Goal: Task Accomplishment & Management: Manage account settings

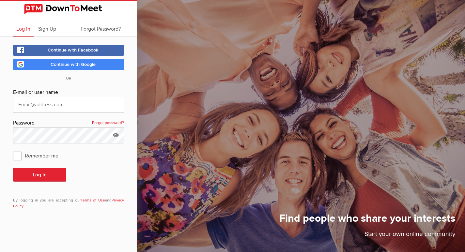
click at [39, 113] on div "E-mail or user name Password Forgot password? Remember me Log In By logging in …" at bounding box center [68, 152] width 111 height 129
click at [38, 107] on input "text" at bounding box center [68, 105] width 111 height 16
type input "[EMAIL_ADDRESS][DOMAIN_NAME]"
click at [115, 136] on icon at bounding box center [116, 135] width 10 height 15
click at [48, 137] on input "MeetMeet981" at bounding box center [68, 136] width 111 height 16
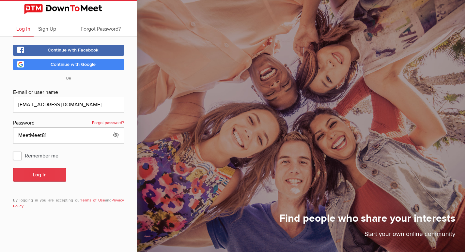
type input "MeetMeet81"
click at [38, 176] on button "Log In" at bounding box center [39, 175] width 53 height 14
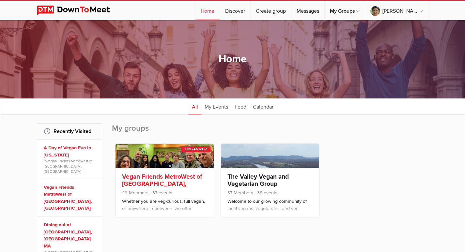
click at [147, 176] on link "Vegan Friends MetroWest of [GEOGRAPHIC_DATA], [GEOGRAPHIC_DATA]" at bounding box center [162, 184] width 80 height 22
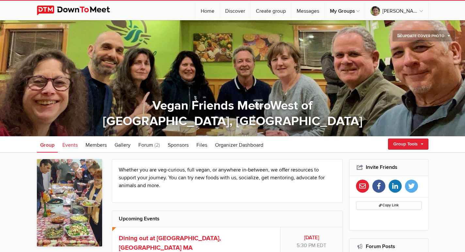
click at [69, 145] on span "Events" at bounding box center [69, 145] width 15 height 7
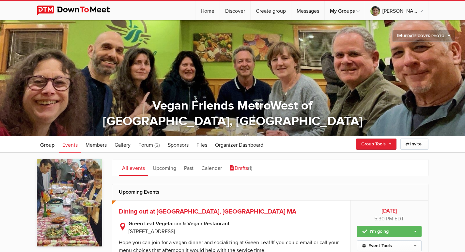
click at [243, 169] on link "Drafts (1)" at bounding box center [240, 167] width 29 height 16
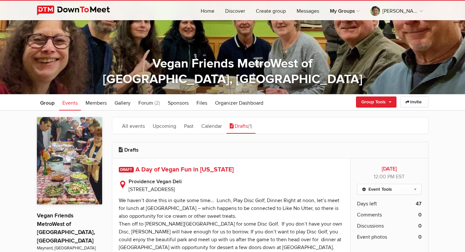
scroll to position [98, 0]
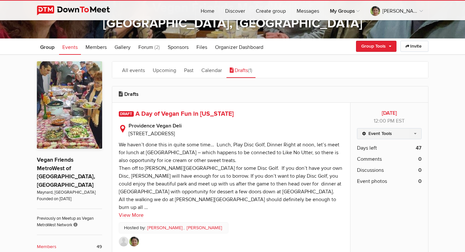
click at [402, 130] on link "Event Tools" at bounding box center [389, 133] width 64 height 11
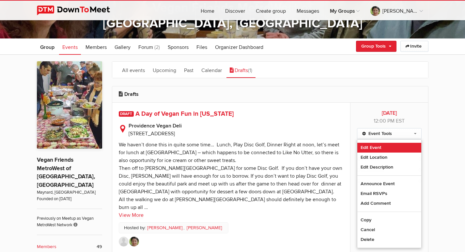
click at [371, 147] on link "Edit Event" at bounding box center [389, 148] width 64 height 10
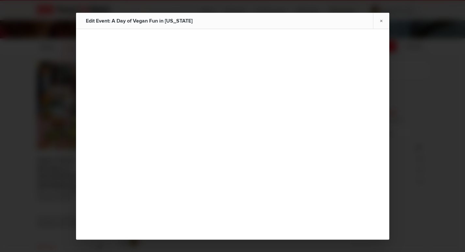
type input "A Day of Vegan Fun in [US_STATE]"
type input "[DATE]"
select select "PM"
select select
select select "[GEOGRAPHIC_DATA]"
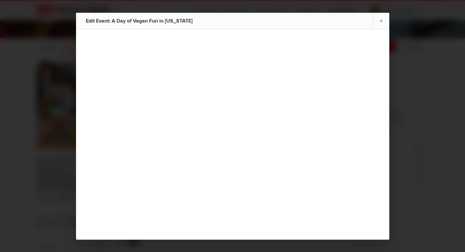
select select "RI"
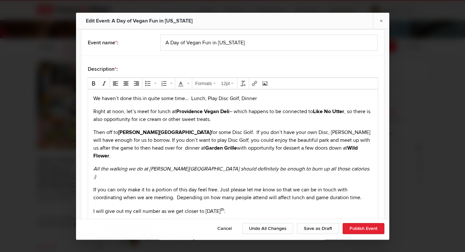
scroll to position [33, 0]
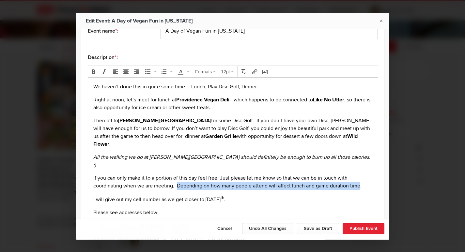
drag, startPoint x: 176, startPoint y: 170, endPoint x: 359, endPoint y: 172, distance: 183.0
click at [359, 174] on p "If you can only make it to a portion of this day feel free. Just please let me …" at bounding box center [232, 182] width 279 height 16
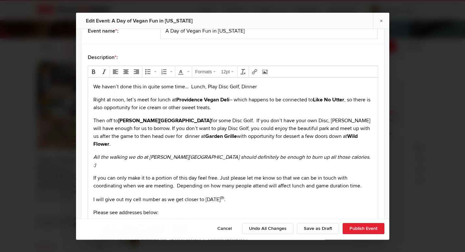
drag, startPoint x: 350, startPoint y: 172, endPoint x: 246, endPoint y: 197, distance: 107.4
click at [246, 208] on p "Please see addresses below:" at bounding box center [232, 212] width 279 height 8
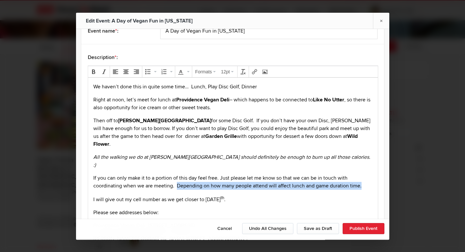
drag, startPoint x: 177, startPoint y: 169, endPoint x: 360, endPoint y: 169, distance: 183.0
click at [360, 174] on p "If you can only make it to a portion of this day feel free. Just please let me …" at bounding box center [232, 182] width 279 height 16
click at [94, 69] on button "Bold" at bounding box center [93, 71] width 9 height 9
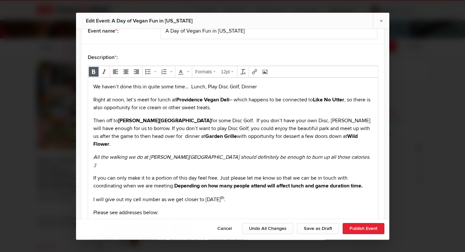
click at [313, 195] on p "I will give out my cell number as we get closer to [DATE] ." at bounding box center [232, 199] width 279 height 8
click at [272, 182] on strong "Depending on how many people attend will affect lunch and game duration time." at bounding box center [268, 185] width 188 height 7
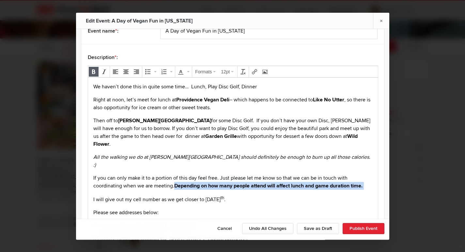
drag, startPoint x: 175, startPoint y: 170, endPoint x: 179, endPoint y: 175, distance: 5.9
click at [179, 175] on p "If you can only make it to a portion of this day feel free. Just please let me …" at bounding box center [232, 182] width 279 height 16
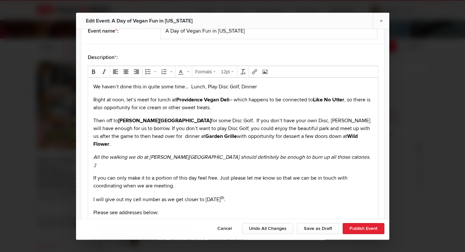
click at [179, 174] on p "If you can only make it to a portion of this day feel free. Just please let me …" at bounding box center [232, 182] width 279 height 16
drag, startPoint x: 175, startPoint y: 170, endPoint x: 315, endPoint y: 176, distance: 140.7
click at [315, 176] on p "If you can only make it to a portion of this day feel free. Just please let me …" at bounding box center [232, 182] width 279 height 16
click at [259, 174] on p "If you can only make it to a portion of this day feel free. Just please let me …" at bounding box center [232, 182] width 279 height 16
click at [341, 98] on strong "Like No Utter" at bounding box center [327, 99] width 31 height 7
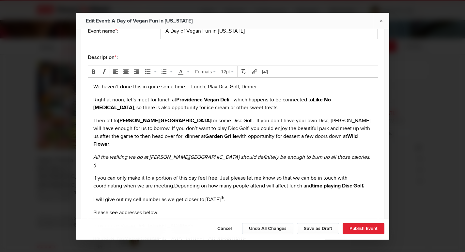
click at [240, 102] on p "Right at noon, let’s meet for lunch at [GEOGRAPHIC_DATA] – which happens to be …" at bounding box center [232, 104] width 279 height 16
click at [234, 110] on p "Right at noon, let’s meet for lunch at [GEOGRAPHIC_DATA] – which happens to be …" at bounding box center [232, 104] width 279 height 16
click at [136, 136] on p "Then off to [PERSON_NAME][GEOGRAPHIC_DATA] for some Disc Golf. If you don’t hav…" at bounding box center [232, 131] width 279 height 31
click at [326, 133] on strong "Wild Flower" at bounding box center [224, 140] width 263 height 14
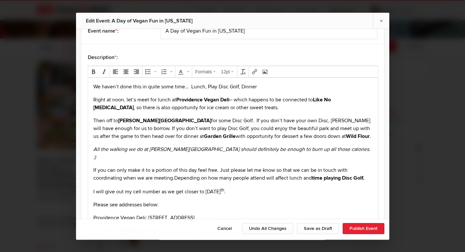
click at [330, 128] on p "Then off to [PERSON_NAME][GEOGRAPHIC_DATA] for some Disc Golf. If you don’t hav…" at bounding box center [232, 127] width 279 height 23
click at [190, 135] on p "Then off to [PERSON_NAME][GEOGRAPHIC_DATA] for some Disc Golf. If you don’t hav…" at bounding box center [232, 127] width 279 height 23
drag, startPoint x: 175, startPoint y: 171, endPoint x: 323, endPoint y: 172, distance: 148.4
click at [323, 172] on p "If you can only make it to a portion of this day feel free. Just please let me …" at bounding box center [232, 174] width 279 height 16
click at [88, 70] on div "Formats 12pt" at bounding box center [233, 176] width 290 height 220
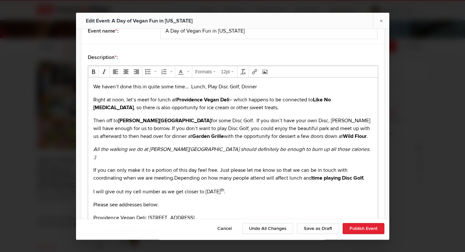
click at [94, 70] on icon "Bold" at bounding box center [93, 71] width 5 height 5
click at [313, 190] on p "I will give out my cell number as we get closer to [DATE] ." at bounding box center [232, 191] width 279 height 8
click at [177, 174] on strong "Depending on how many people attend will affect lunch and time playing Disc Gol…" at bounding box center [270, 177] width 193 height 7
click at [175, 174] on strong "Depending on how many people attend will affect lunch and time playing Disc Gol…" at bounding box center [270, 177] width 193 height 7
drag, startPoint x: 280, startPoint y: 208, endPoint x: 261, endPoint y: 211, distance: 19.1
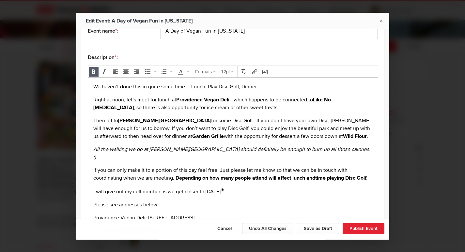
click at [280, 208] on body "We haven’t done this in quite some time… Lunch, Play Disc Golf, Dinner Right at…" at bounding box center [232, 176] width 284 height 187
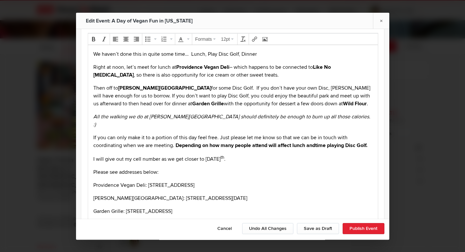
click at [97, 202] on body "We haven’t done this in quite some time… Lunch, Play Disc Golf, Dinner Right at…" at bounding box center [232, 143] width 284 height 187
click at [95, 203] on body "We haven’t done this in quite some time… Lunch, Play Disc Golf, Dinner Right at…" at bounding box center [232, 143] width 284 height 187
click at [256, 199] on p "[PERSON_NAME][GEOGRAPHIC_DATA]: [STREET_ADDRESS][DATE]" at bounding box center [232, 198] width 279 height 8
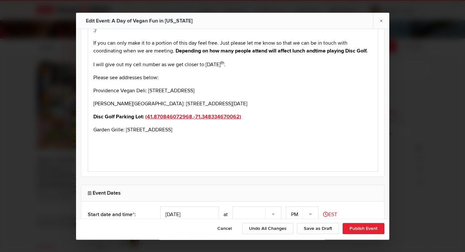
scroll to position [163, 0]
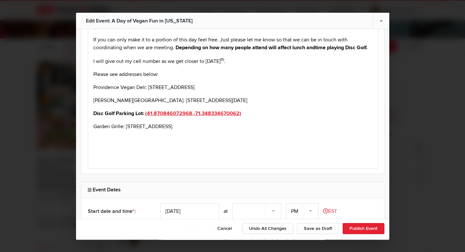
click at [93, 102] on p "[PERSON_NAME][GEOGRAPHIC_DATA]: [STREET_ADDRESS][DATE]" at bounding box center [232, 101] width 279 height 8
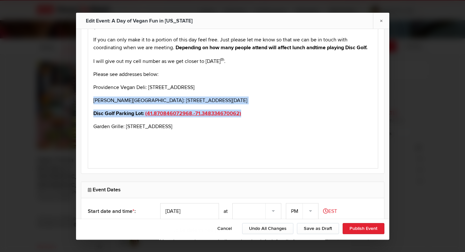
drag, startPoint x: 91, startPoint y: 98, endPoint x: 257, endPoint y: 109, distance: 166.4
click at [257, 109] on body "We haven’t done this in quite some time… Lunch, Play Disc Golf, Dinner Right at…" at bounding box center [232, 52] width 284 height 200
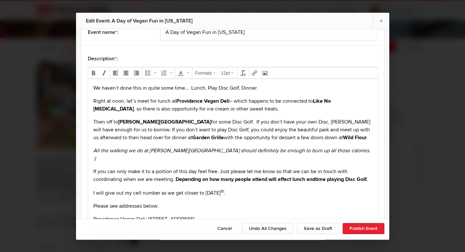
scroll to position [0, 0]
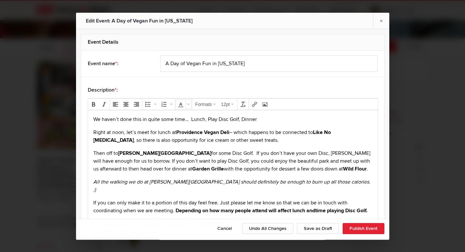
click at [186, 104] on button "Text color" at bounding box center [188, 104] width 6 height 9
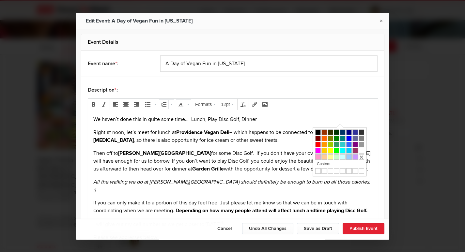
click at [171, 104] on icon "Numbered list" at bounding box center [171, 104] width 3 height 1
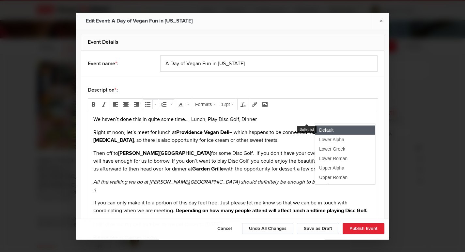
click at [153, 103] on button "Bullet list" at bounding box center [155, 104] width 6 height 9
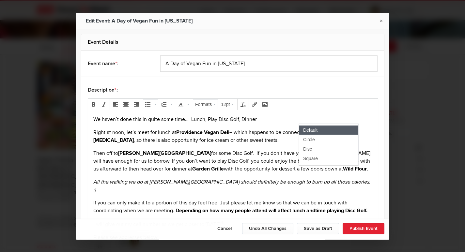
click at [213, 103] on button "Formats" at bounding box center [205, 104] width 24 height 9
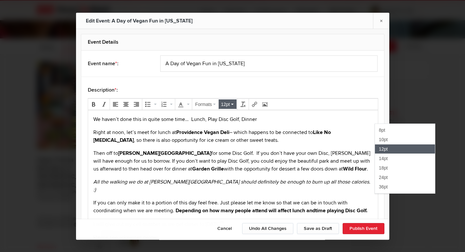
click at [281, 119] on p "We haven’t done this in quite some time… Lunch, Play Disc Golf, Dinner" at bounding box center [232, 119] width 279 height 8
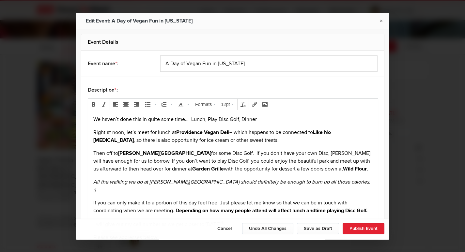
scroll to position [163, 0]
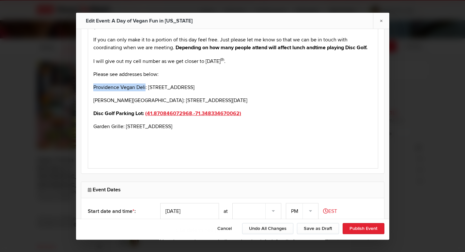
drag, startPoint x: 93, startPoint y: 89, endPoint x: 145, endPoint y: 87, distance: 52.5
click at [145, 87] on p "Providence Vegan Deli: [STREET_ADDRESS]" at bounding box center [232, 87] width 279 height 8
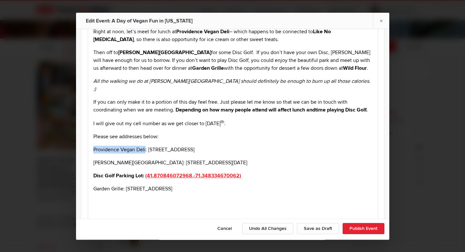
scroll to position [33, 0]
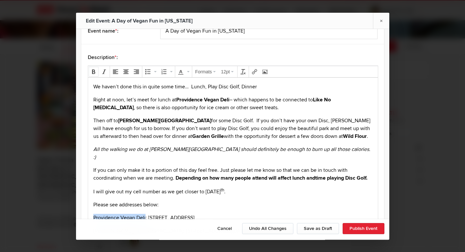
drag, startPoint x: 92, startPoint y: 71, endPoint x: 36, endPoint y: 68, distance: 56.2
click at [92, 71] on icon "Bold" at bounding box center [93, 71] width 5 height 5
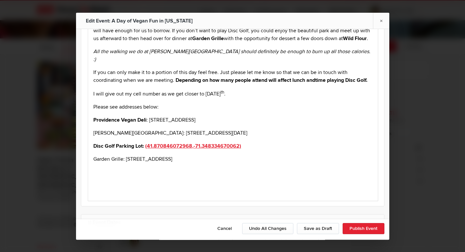
click at [106, 154] on body "We haven’t done this in quite some time… Lunch, Play Disc Golf, Dinner Right at…" at bounding box center [232, 85] width 284 height 200
drag, startPoint x: 92, startPoint y: 133, endPoint x: 139, endPoint y: 133, distance: 47.3
click at [139, 133] on body "We haven’t done this in quite some time… Lunch, Play Disc Golf, Dinner Right at…" at bounding box center [232, 85] width 284 height 200
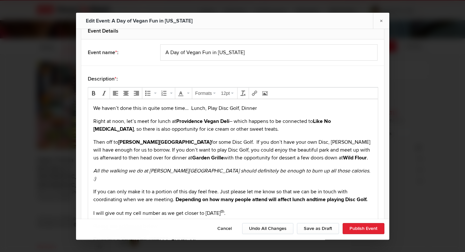
scroll to position [0, 0]
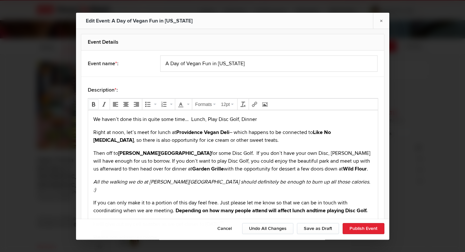
drag, startPoint x: 94, startPoint y: 104, endPoint x: 38, endPoint y: 55, distance: 74.9
click at [94, 104] on icon "Bold" at bounding box center [93, 104] width 5 height 5
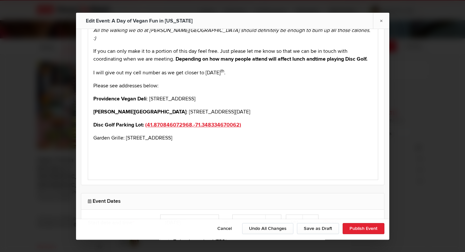
scroll to position [163, 0]
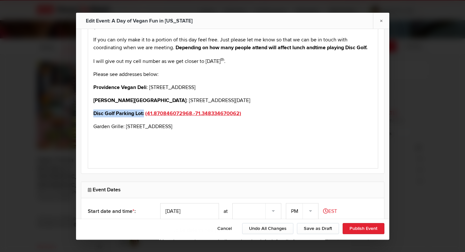
drag, startPoint x: 92, startPoint y: 114, endPoint x: 144, endPoint y: 114, distance: 51.5
click at [144, 114] on body "We haven’t done this in quite some time… Lunch, Play Disc Golf, Dinner Right at…" at bounding box center [232, 52] width 284 height 200
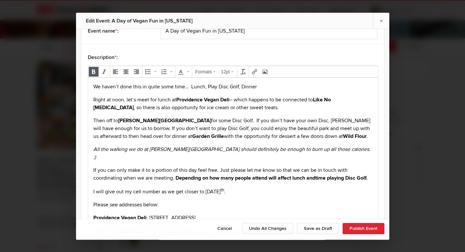
scroll to position [0, 0]
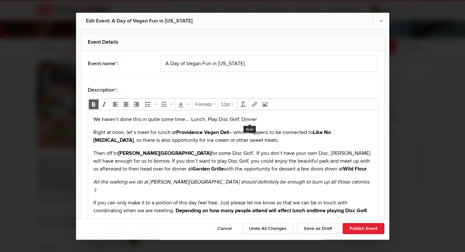
click at [94, 104] on icon "Bold" at bounding box center [93, 104] width 5 height 5
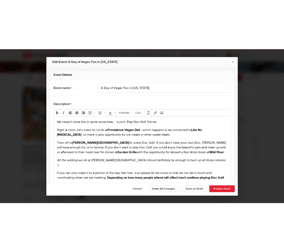
scroll to position [163, 0]
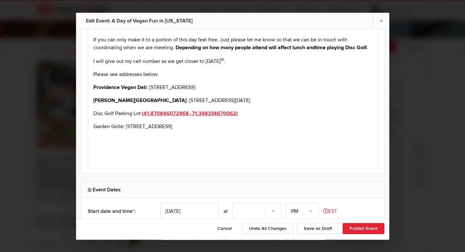
click at [115, 138] on body "We haven’t done this in quite some time… Lunch, Play Disc Golf, Dinner Right at…" at bounding box center [232, 52] width 284 height 200
drag, startPoint x: 92, startPoint y: 126, endPoint x: 124, endPoint y: 126, distance: 32.6
click at [124, 126] on body "We haven’t done this in quite some time… Lunch, Play Disc Golf, Dinner Right at…" at bounding box center [232, 52] width 284 height 200
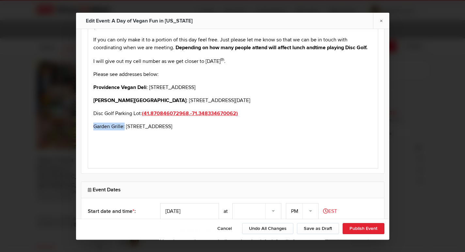
click at [228, 149] on body "We haven’t done this in quite some time… Lunch, Play Disc Golf, Dinner Right at…" at bounding box center [232, 52] width 284 height 200
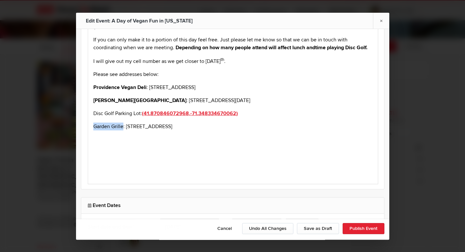
drag, startPoint x: 93, startPoint y: 126, endPoint x: 123, endPoint y: 127, distance: 30.1
click at [123, 127] on p "Garden Grille: [STREET_ADDRESS]" at bounding box center [232, 127] width 279 height 8
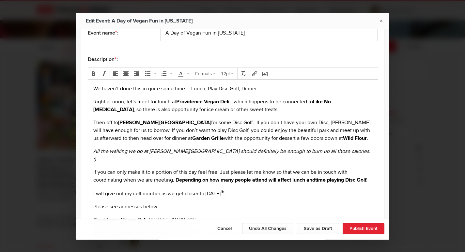
scroll to position [0, 0]
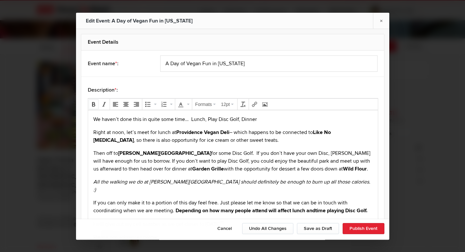
drag, startPoint x: 92, startPoint y: 103, endPoint x: 15, endPoint y: 9, distance: 122.2
click at [92, 103] on icon "Bold" at bounding box center [93, 104] width 5 height 5
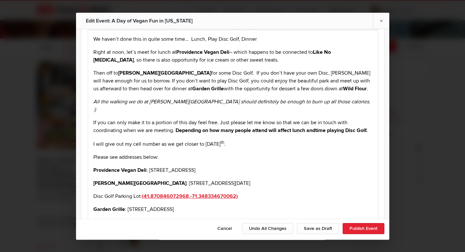
scroll to position [163, 0]
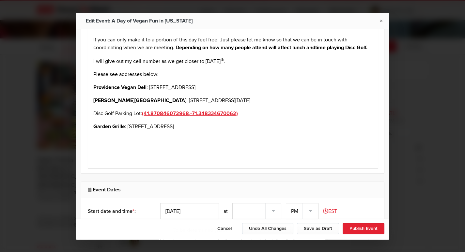
click at [127, 146] on body "We haven’t done this in quite some time… Lunch, Play Disc Golf, Dinner Right at…" at bounding box center [232, 52] width 284 height 200
click at [90, 112] on body "We haven’t done this in quite some time… Lunch, Play Disc Golf, Dinner Right at…" at bounding box center [232, 52] width 284 height 200
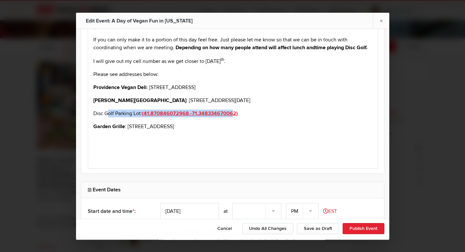
drag, startPoint x: 102, startPoint y: 113, endPoint x: 237, endPoint y: 108, distance: 135.4
click at [237, 108] on body "We haven’t done this in quite some time… Lunch, Play Disc Golf, Dinner Right at…" at bounding box center [232, 52] width 284 height 200
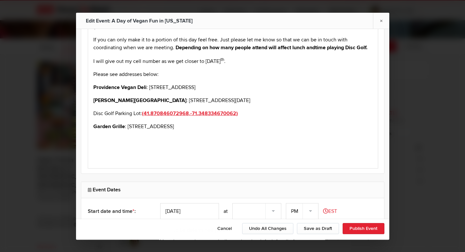
click at [271, 130] on body "We haven’t done this in quite some time… Lunch, Play Disc Golf, Dinner Right at…" at bounding box center [232, 52] width 284 height 200
drag, startPoint x: 150, startPoint y: 113, endPoint x: 253, endPoint y: 113, distance: 103.1
click at [253, 113] on p "Disc Golf Parking Lot: (41.870846072968,-71.348334670062)" at bounding box center [232, 114] width 279 height 8
copy link "41.870846072968,-71.348334670062)"
click at [315, 229] on button "Save as Draft" at bounding box center [318, 228] width 42 height 11
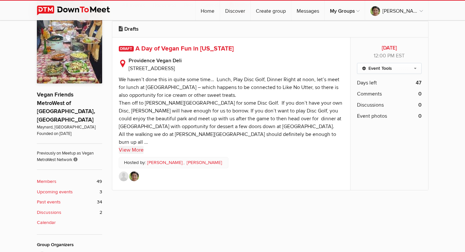
click at [132, 146] on link "View More" at bounding box center [131, 150] width 25 height 8
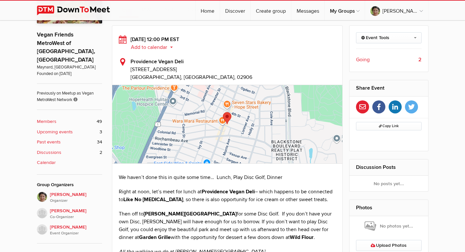
scroll to position [261, 0]
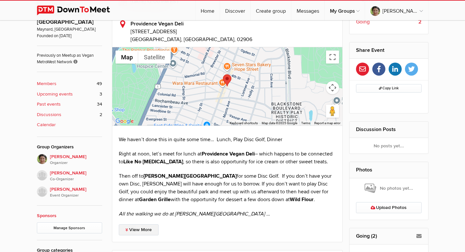
click at [141, 229] on link "View More" at bounding box center [139, 229] width 40 height 11
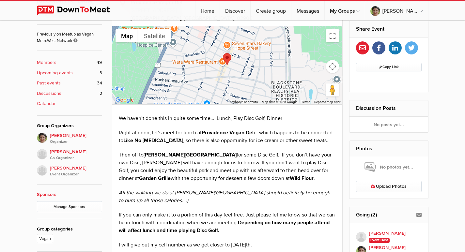
scroll to position [294, 0]
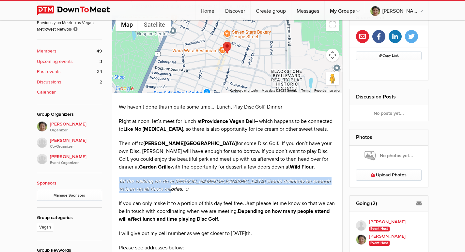
drag, startPoint x: 152, startPoint y: 189, endPoint x: 115, endPoint y: 181, distance: 36.9
click at [115, 181] on div "[DATE] 12:00 PM EST Add to calendar Outlook Apple / iCal Google Yahoo Add to ca…" at bounding box center [227, 144] width 231 height 379
drag, startPoint x: 125, startPoint y: 183, endPoint x: 161, endPoint y: 190, distance: 36.5
click at [161, 190] on p "All the walking we do at [PERSON_NAME][GEOGRAPHIC_DATA] should definitely be en…" at bounding box center [227, 185] width 217 height 16
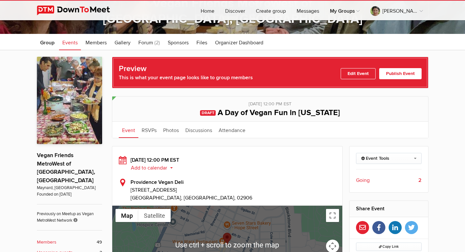
scroll to position [98, 0]
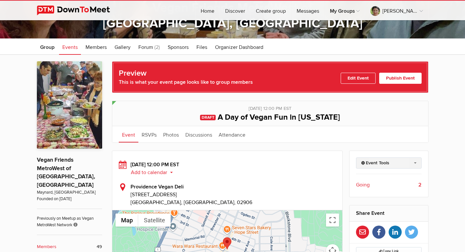
click at [376, 163] on link "Event Tools" at bounding box center [389, 163] width 66 height 11
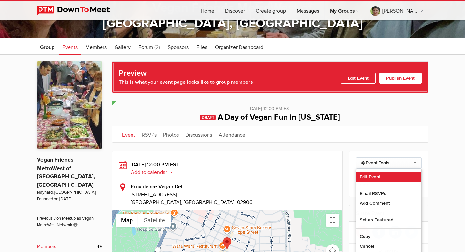
click at [366, 177] on link "Edit Event" at bounding box center [388, 177] width 65 height 10
select select
select select "PM"
select select "[GEOGRAPHIC_DATA]"
select select "RI"
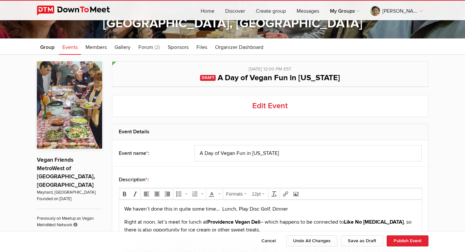
scroll to position [261, 0]
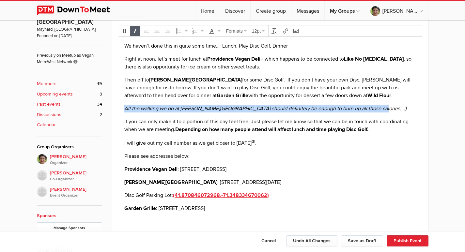
drag, startPoint x: 122, startPoint y: 108, endPoint x: 372, endPoint y: 107, distance: 250.5
click at [372, 107] on body "We haven’t done this in quite some time… Lunch, Play Disc Golf, Dinner Right at…" at bounding box center [269, 138] width 297 height 192
copy em "All the walking we do at [PERSON_NAME][GEOGRAPHIC_DATA] should definitely be en…"
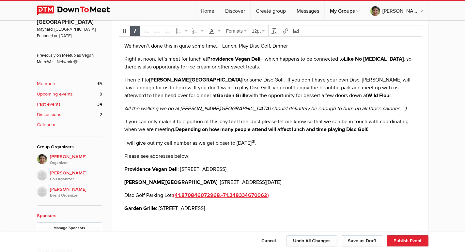
click at [254, 217] on body "We haven’t done this in quite some time… Lunch, Play Disc Golf, Dinner Right at…" at bounding box center [269, 138] width 297 height 192
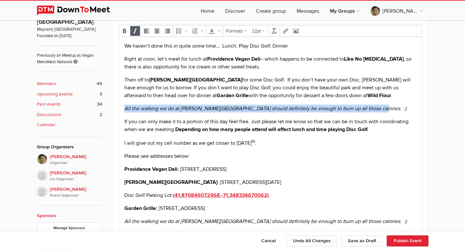
drag, startPoint x: 374, startPoint y: 108, endPoint x: 122, endPoint y: 109, distance: 252.5
click at [122, 109] on body "We haven’t done this in quite some time… Lunch, Play Disc Golf, Dinner Right at…" at bounding box center [269, 144] width 297 height 205
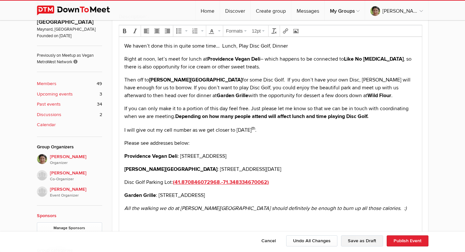
click at [357, 242] on button "Save as Draft" at bounding box center [362, 240] width 42 height 11
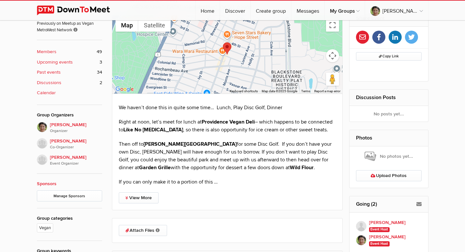
scroll to position [294, 0]
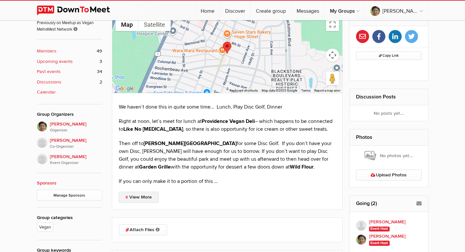
click at [135, 196] on link "View More" at bounding box center [139, 197] width 40 height 11
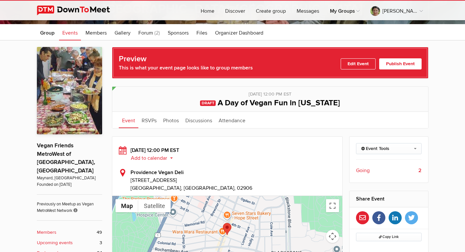
scroll to position [65, 0]
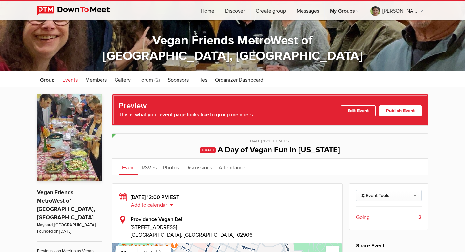
click at [390, 110] on link "Publish Event" at bounding box center [400, 110] width 42 height 11
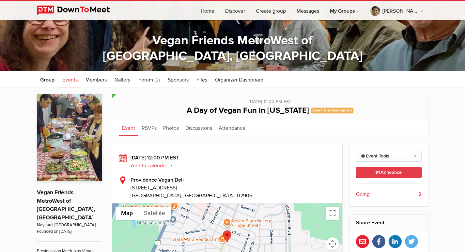
click at [371, 170] on link "Announce This announcement goes out to all group members. Additionally, three e…" at bounding box center [389, 172] width 66 height 11
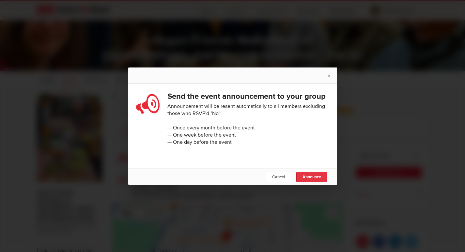
click at [312, 180] on span "Announce" at bounding box center [311, 176] width 19 height 5
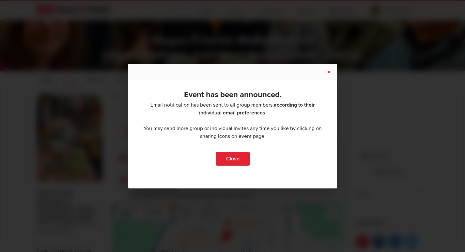
click at [327, 72] on link "×" at bounding box center [329, 72] width 16 height 16
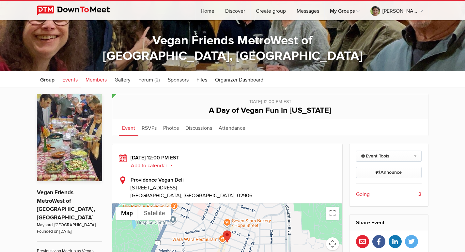
click at [100, 78] on span "Members" at bounding box center [95, 80] width 21 height 7
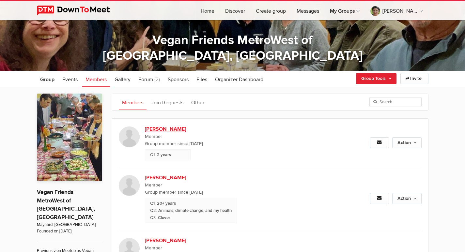
scroll to position [65, 0]
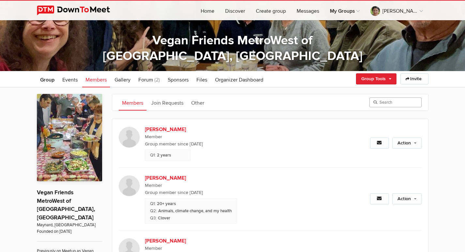
click at [387, 107] on input "search" at bounding box center [395, 103] width 52 height 10
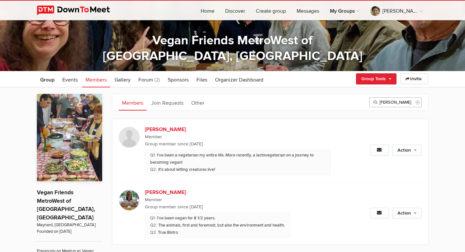
type input "[PERSON_NAME]"
click at [72, 78] on span "Events" at bounding box center [69, 80] width 15 height 7
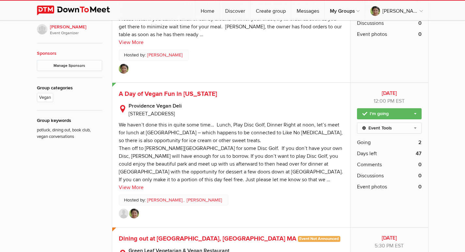
scroll to position [424, 0]
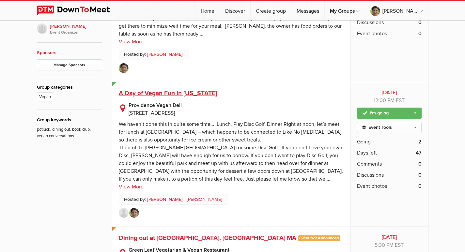
click at [196, 90] on span "A Day of Vegan Fun in [US_STATE]" at bounding box center [168, 93] width 98 height 8
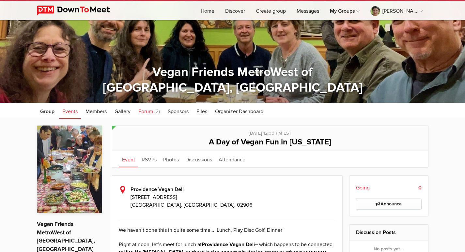
scroll to position [33, 0]
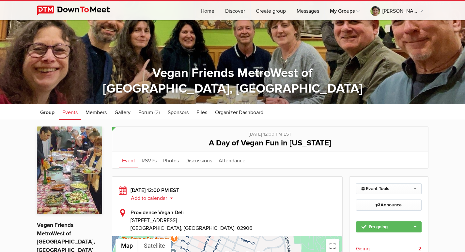
drag, startPoint x: 207, startPoint y: 142, endPoint x: 344, endPoint y: 145, distance: 136.7
click at [344, 145] on h1 "A Day of Vegan Fun in [US_STATE]" at bounding box center [270, 143] width 303 height 17
copy span "A Day of Vegan Fun in [US_STATE]"
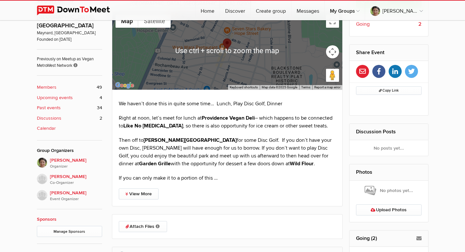
scroll to position [261, 0]
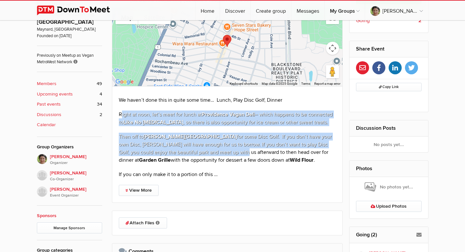
drag, startPoint x: 120, startPoint y: 115, endPoint x: 187, endPoint y: 153, distance: 76.4
click at [187, 153] on div "We haven’t done this in quite some time… Lunch, Play Disc Golf, Dinner Right at…" at bounding box center [227, 137] width 217 height 82
click at [136, 189] on link "View More" at bounding box center [139, 190] width 40 height 11
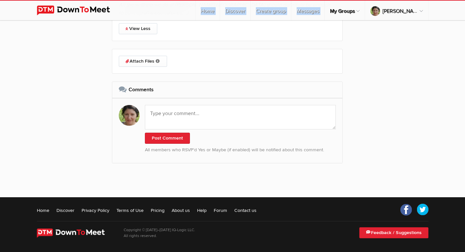
scroll to position [545, 0]
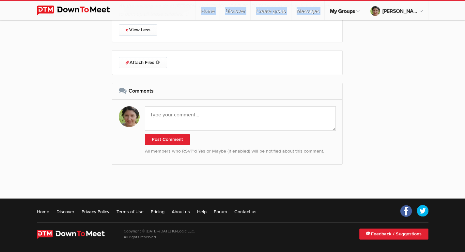
drag, startPoint x: 120, startPoint y: 114, endPoint x: 378, endPoint y: 87, distance: 259.4
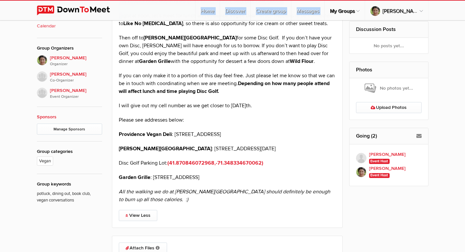
scroll to position [350, 0]
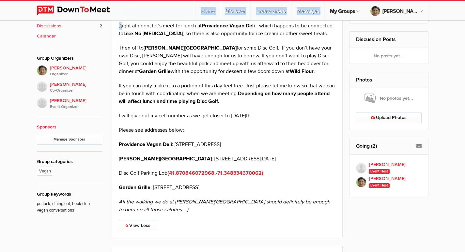
copy div "Lorem ip dolo, sit’a cons adi elits do Eiusmodtem Incid Utla – etdol magnaal en…"
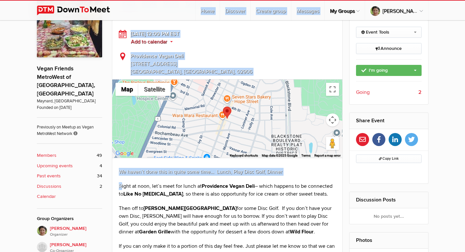
scroll to position [154, 0]
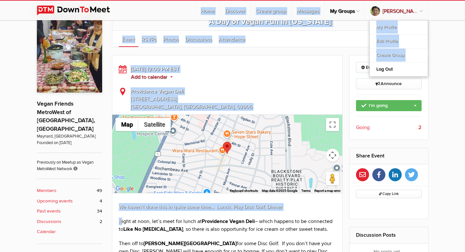
click at [413, 10] on link "[PERSON_NAME]" at bounding box center [396, 11] width 63 height 20
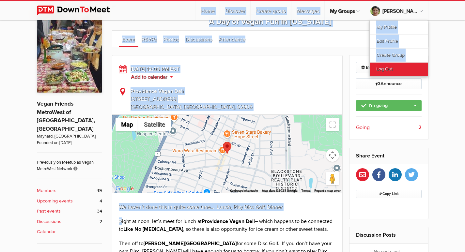
click at [403, 69] on link "Log Out" at bounding box center [399, 69] width 58 height 14
